Goal: Communication & Community: Participate in discussion

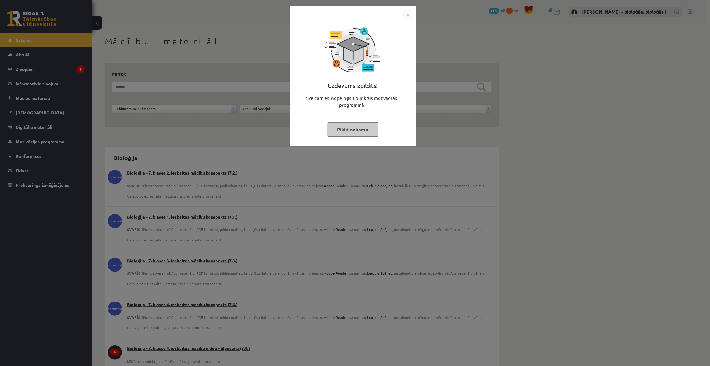
click at [352, 126] on button "Pildīt nākamo" at bounding box center [353, 129] width 51 height 14
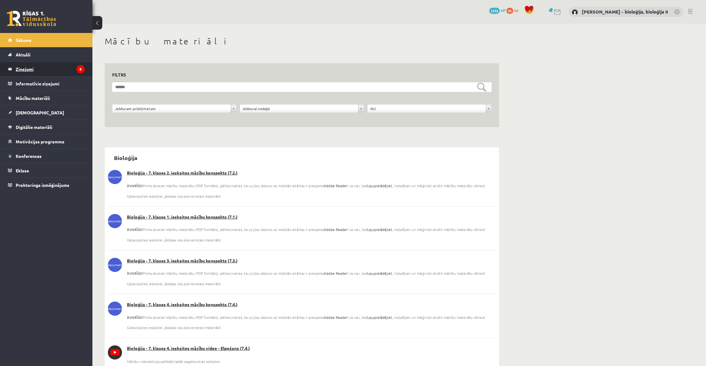
click at [48, 73] on legend "Ziņojumi 9" at bounding box center [50, 69] width 69 height 14
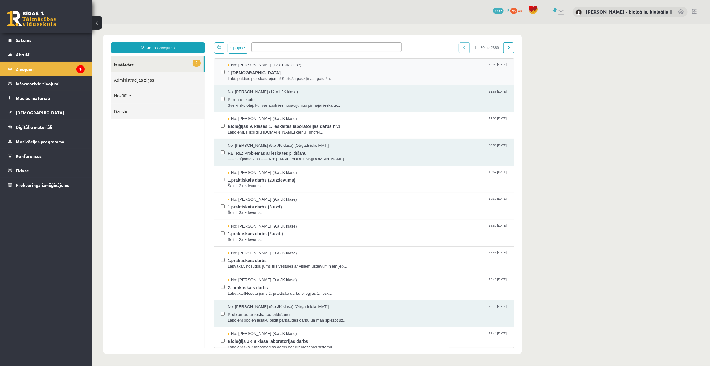
click at [361, 72] on span "1 [DEMOGRAPHIC_DATA]" at bounding box center [367, 72] width 280 height 8
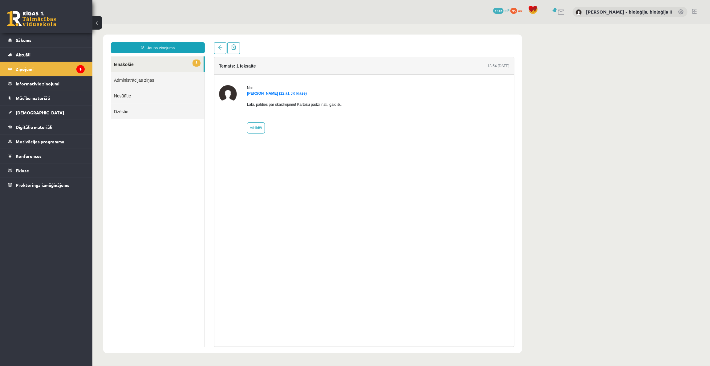
click at [124, 63] on link "8 Ienākošie" at bounding box center [157, 64] width 93 height 16
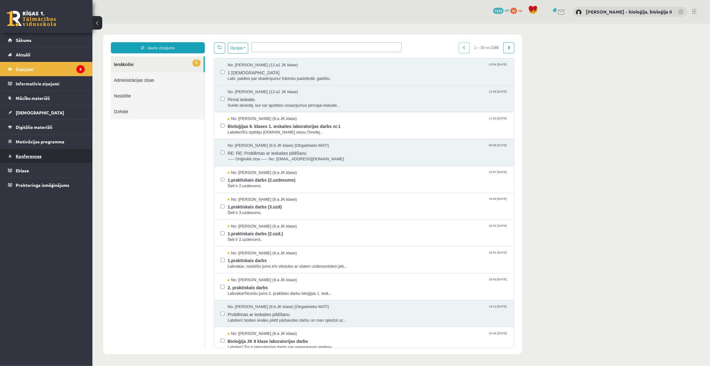
click at [43, 156] on link "Konferences" at bounding box center [46, 156] width 77 height 14
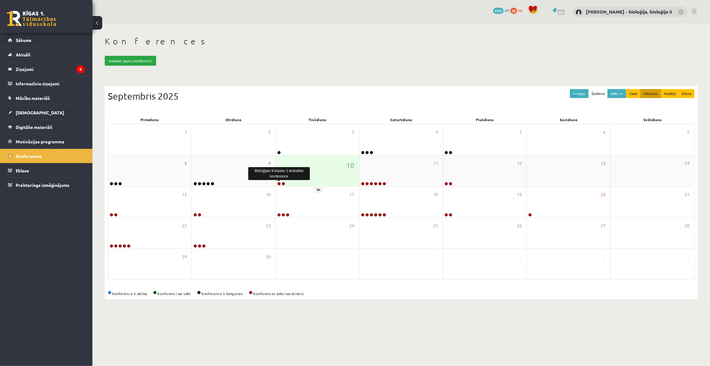
click at [279, 184] on link at bounding box center [279, 184] width 4 height 4
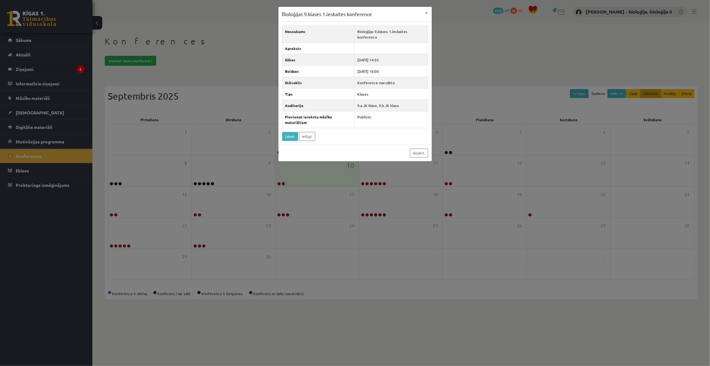
click at [452, 57] on div "Bioloģijas 9.klases 1.ieskaites konference × Nosaukums Bioloģijas 9.klases 1.ie…" at bounding box center [355, 183] width 710 height 366
